Goal: Information Seeking & Learning: Find specific page/section

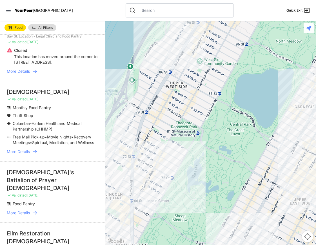
scroll to position [512, 0]
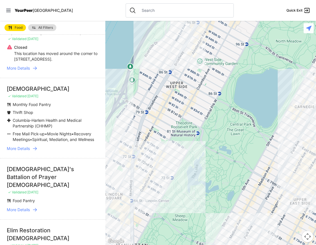
click at [23, 146] on span "More Details" at bounding box center [18, 149] width 23 height 6
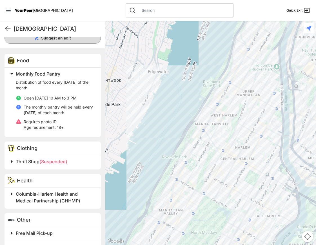
scroll to position [152, 0]
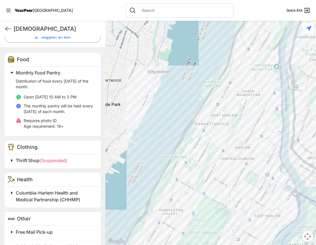
select select "recentlyUpdated"
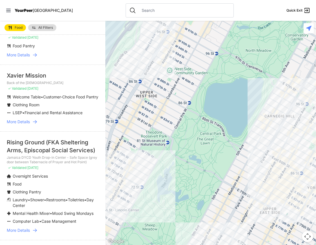
scroll to position [60, 0]
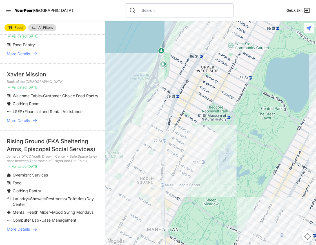
drag, startPoint x: 138, startPoint y: 93, endPoint x: 199, endPoint y: 68, distance: 66.0
click at [199, 68] on div at bounding box center [210, 133] width 211 height 224
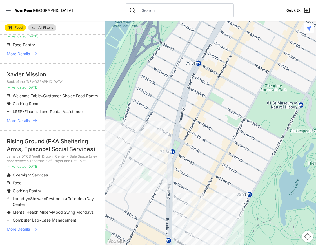
click at [157, 135] on div at bounding box center [210, 133] width 211 height 224
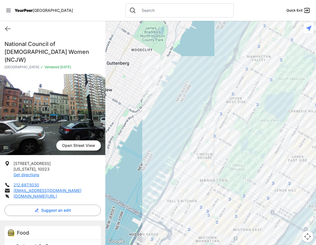
scroll to position [0, 0]
